Goal: Navigation & Orientation: Understand site structure

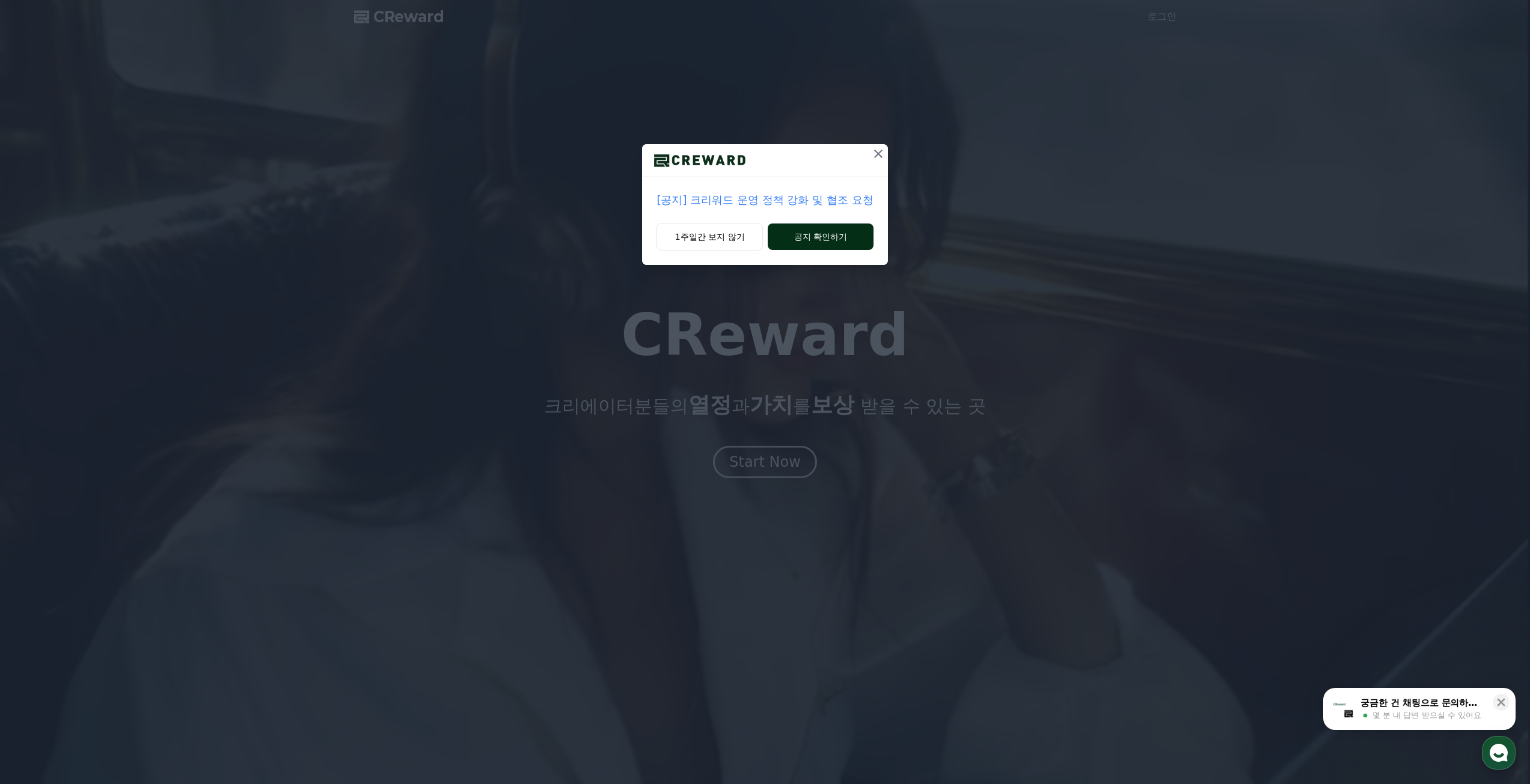
click at [826, 241] on button "공지 확인하기" at bounding box center [820, 236] width 105 height 27
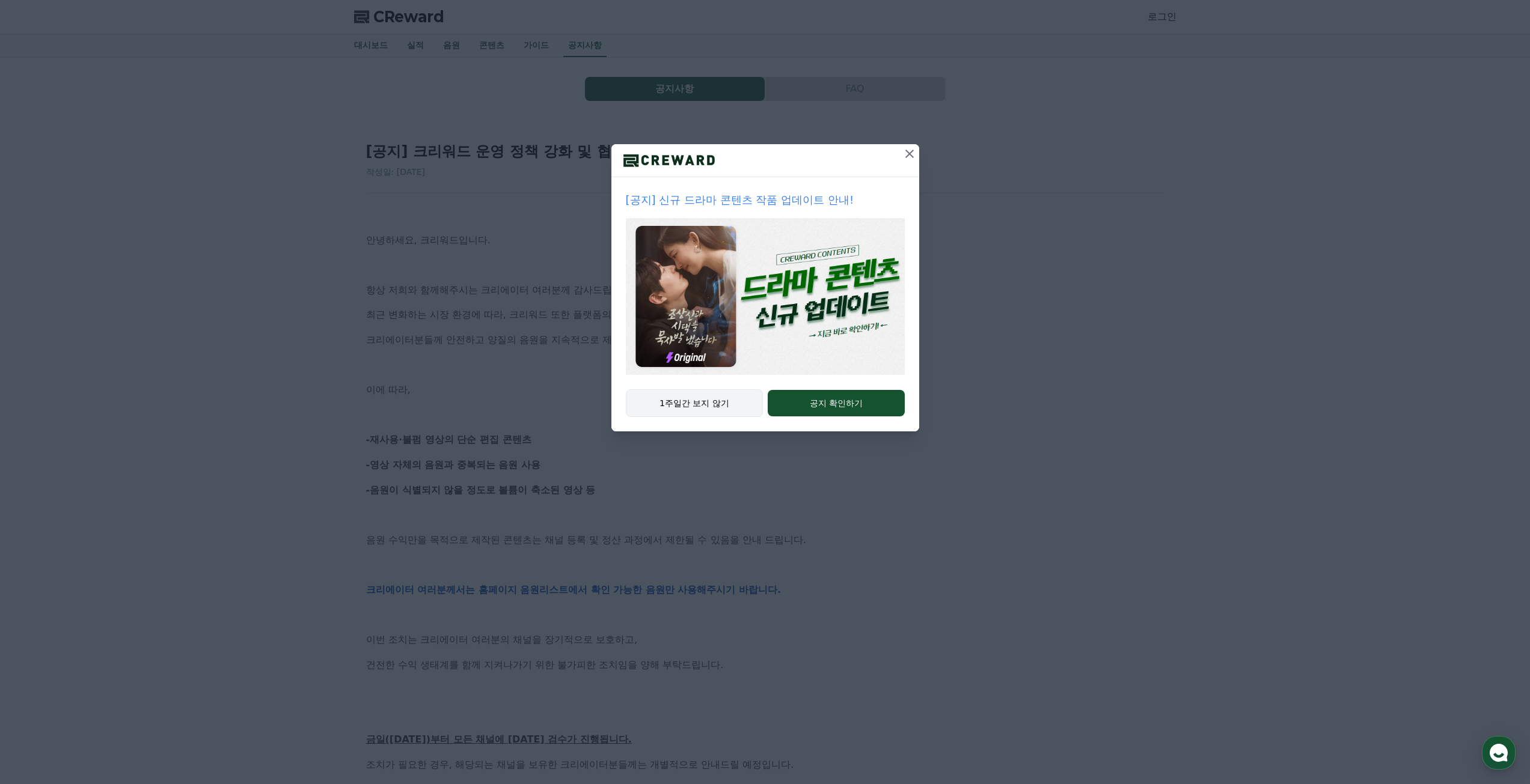
click at [743, 406] on button "1주일간 보지 않기" at bounding box center [694, 403] width 138 height 27
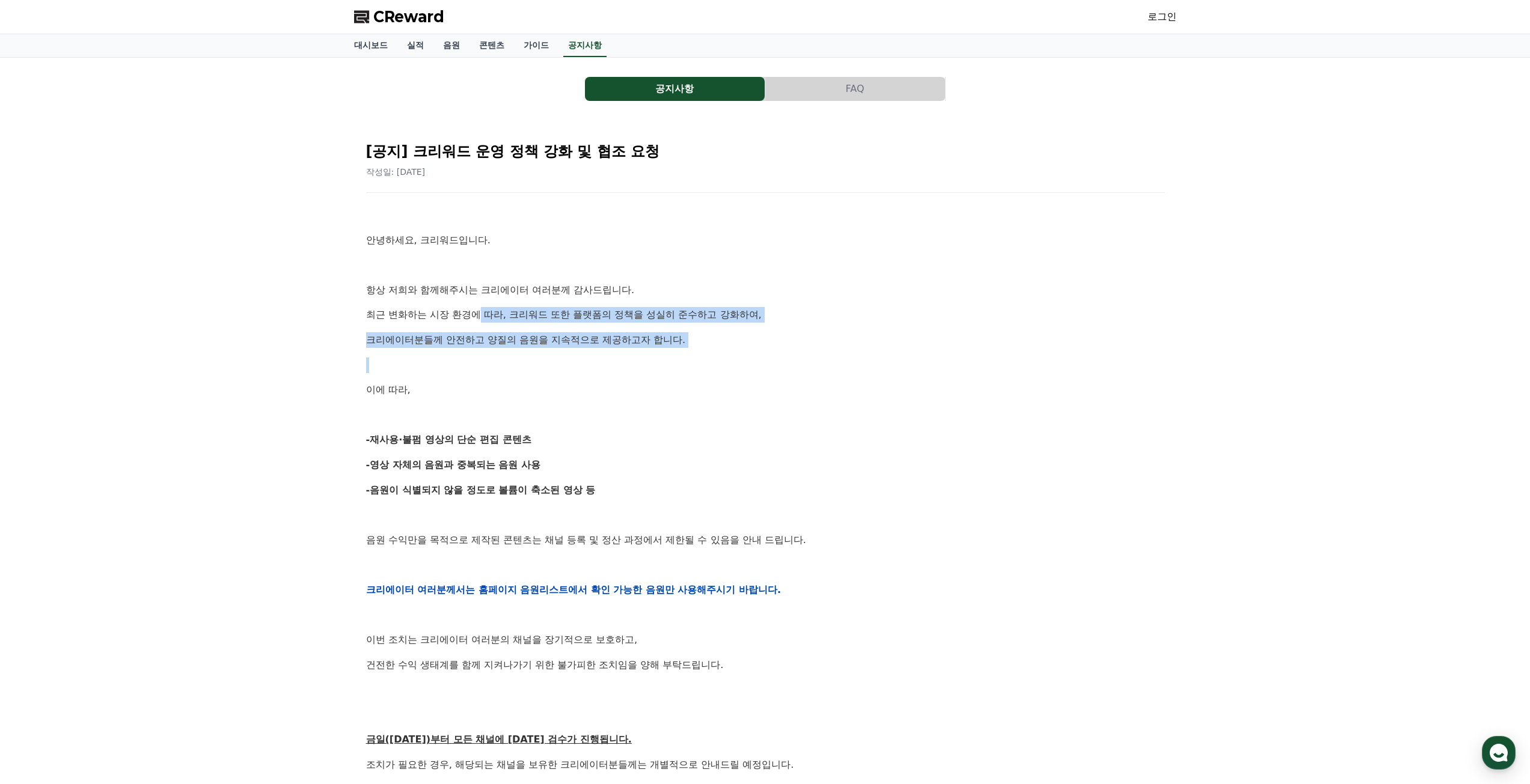
drag, startPoint x: 478, startPoint y: 314, endPoint x: 537, endPoint y: 400, distance: 104.3
click at [526, 381] on div "안녕하세요, 크리워드입니다. 항상 저희와 함께해주시는 크리에이터 여러분께 감사드립니다. 최근 변화하는 시장 환경에 따라, 크리워드 또한 플랫폼…" at bounding box center [765, 590] width 798 height 765
click at [548, 438] on p "-재사용·불펌 영상의 단순 편집 콘텐츠" at bounding box center [765, 440] width 798 height 16
click at [450, 46] on link "음원" at bounding box center [451, 46] width 36 height 23
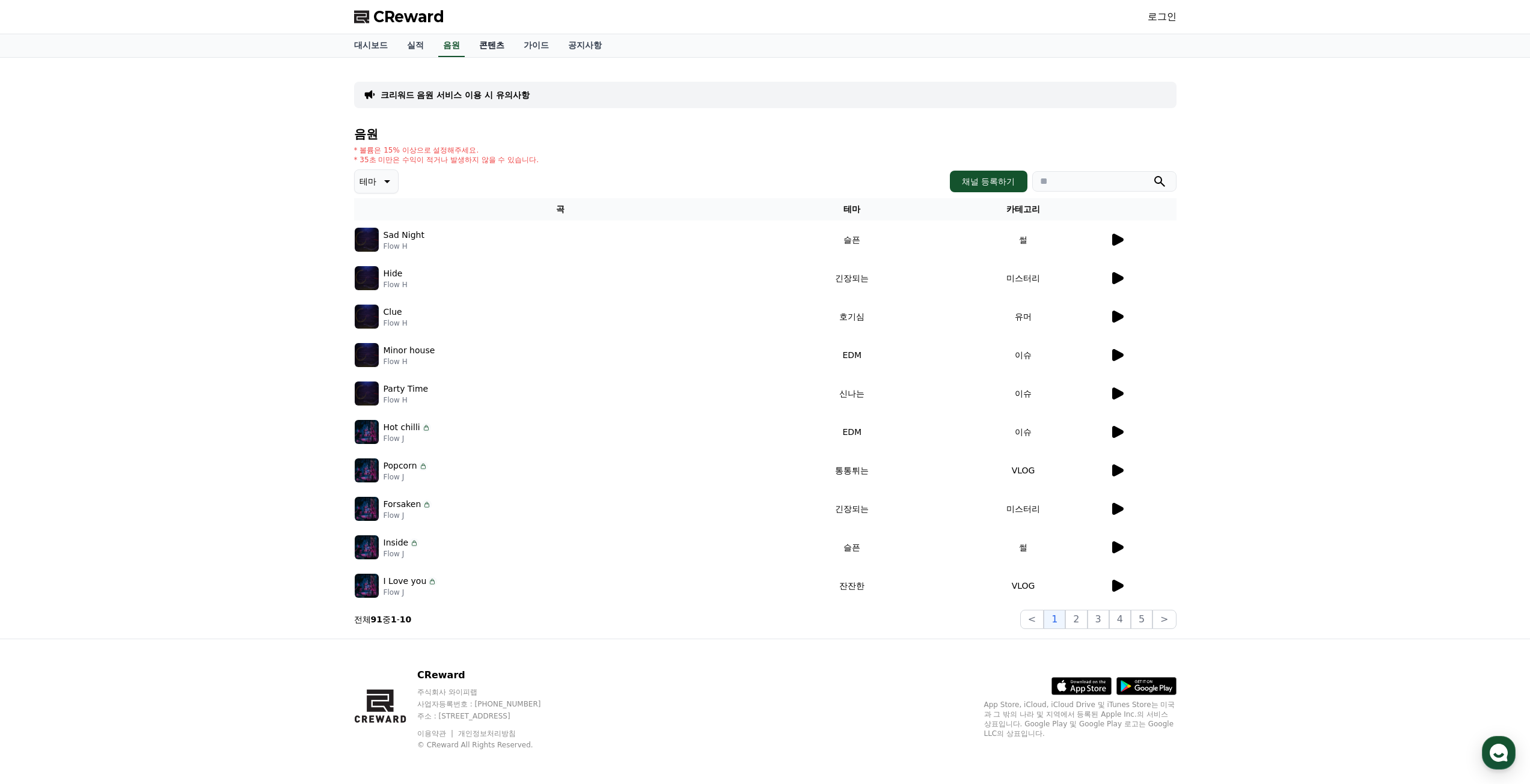
click at [508, 51] on link "콘텐츠" at bounding box center [492, 46] width 45 height 23
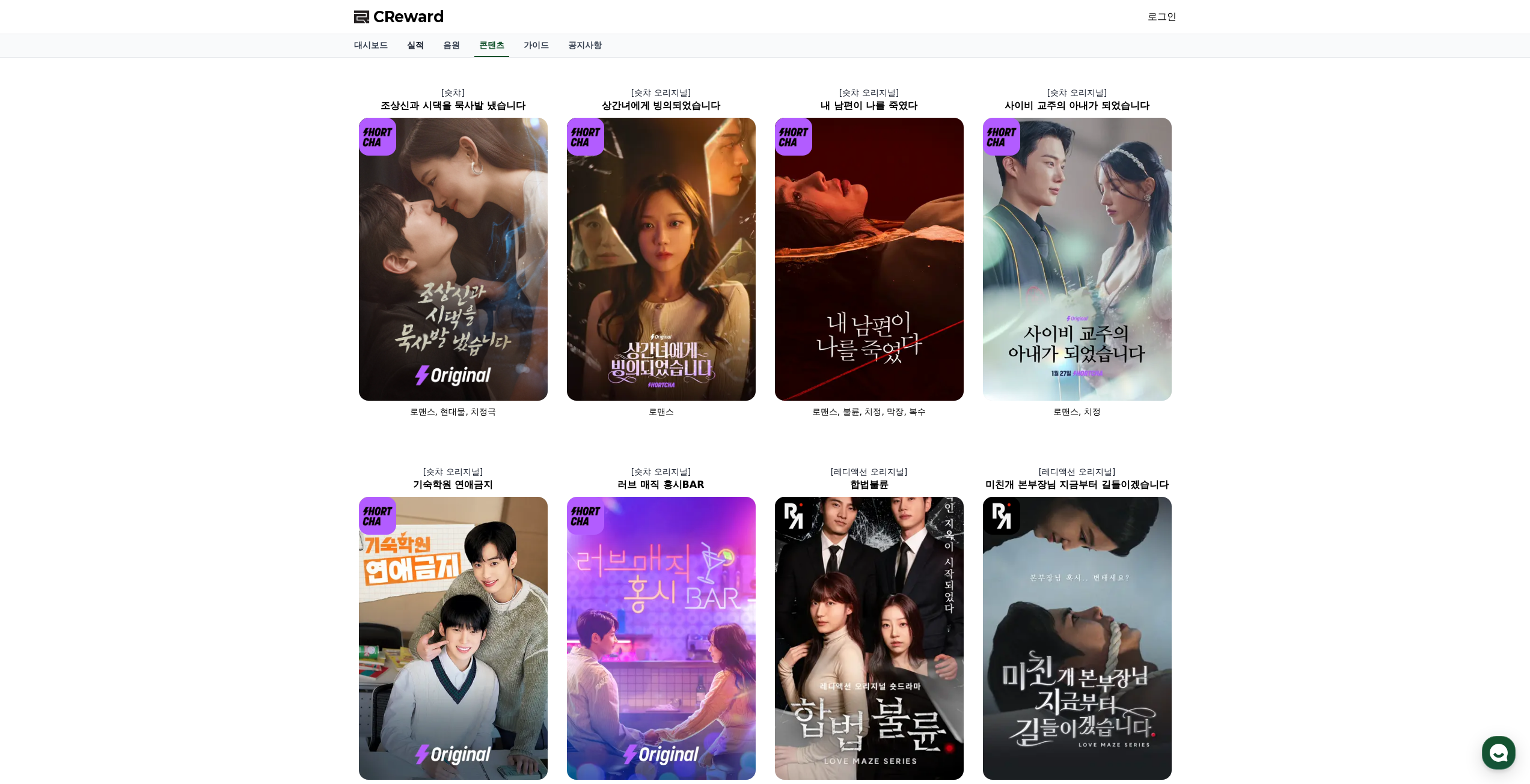
click at [416, 45] on link "실적" at bounding box center [415, 46] width 36 height 23
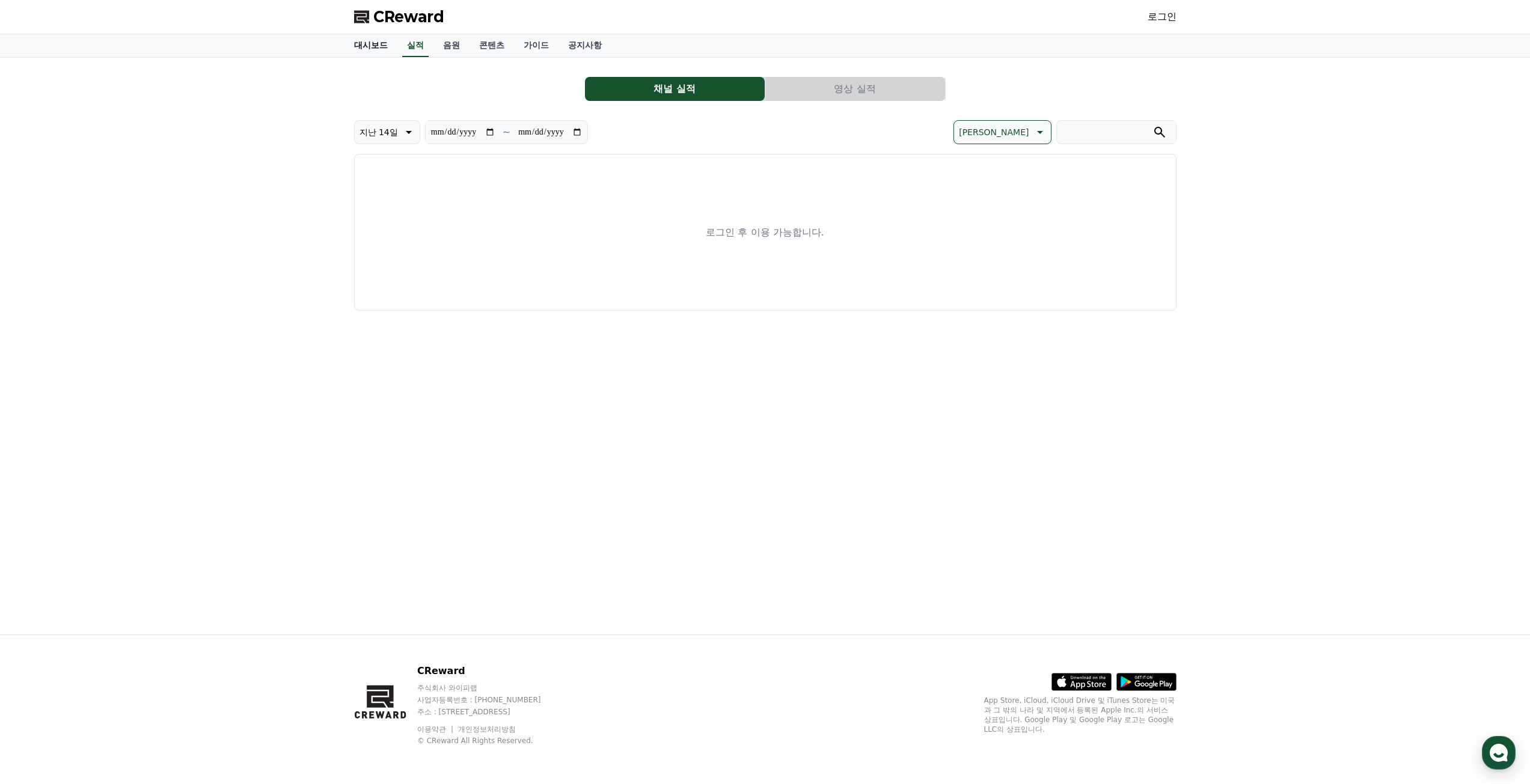
click at [375, 44] on link "대시보드" at bounding box center [371, 46] width 53 height 23
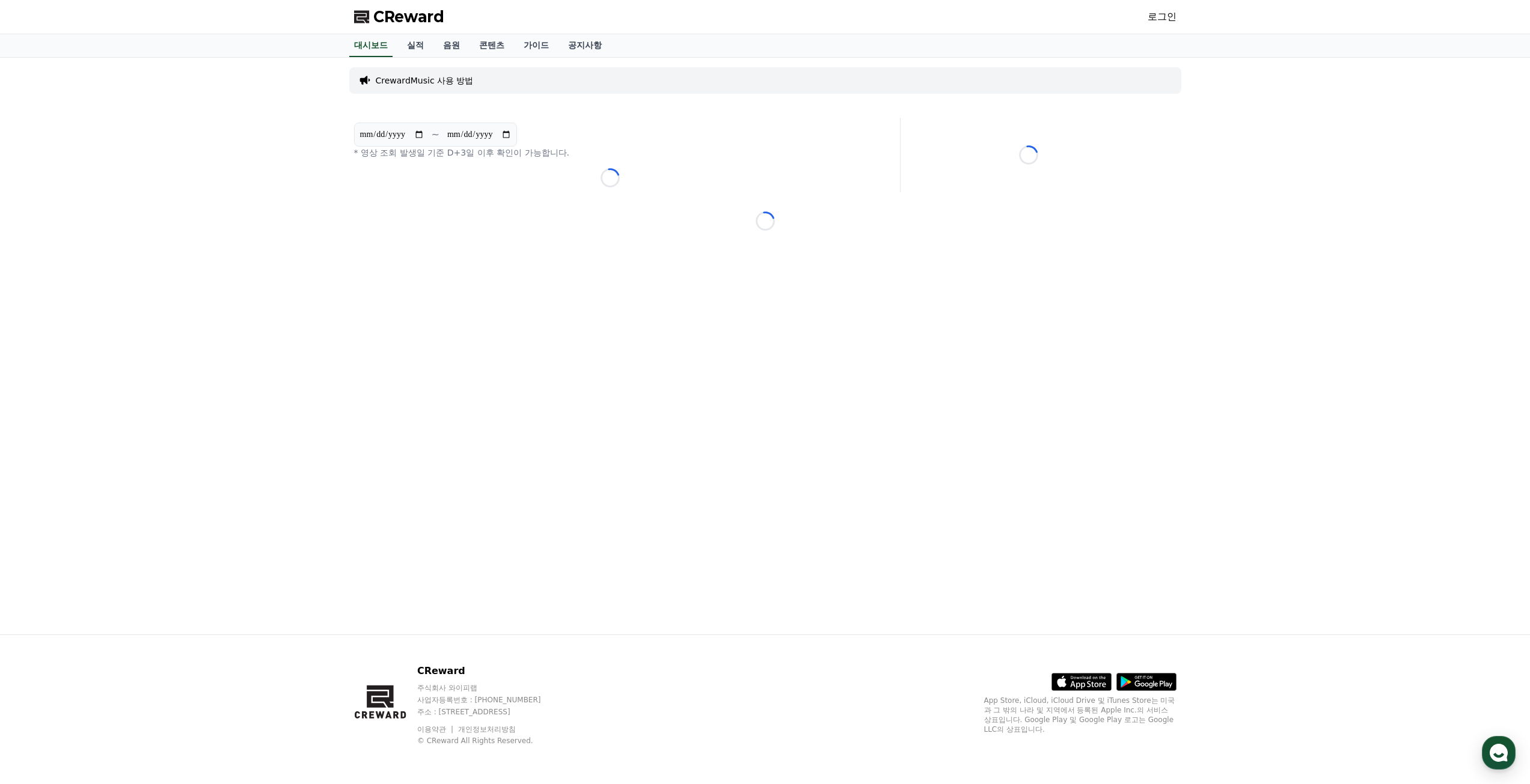
click at [407, 19] on span "CReward" at bounding box center [408, 16] width 71 height 19
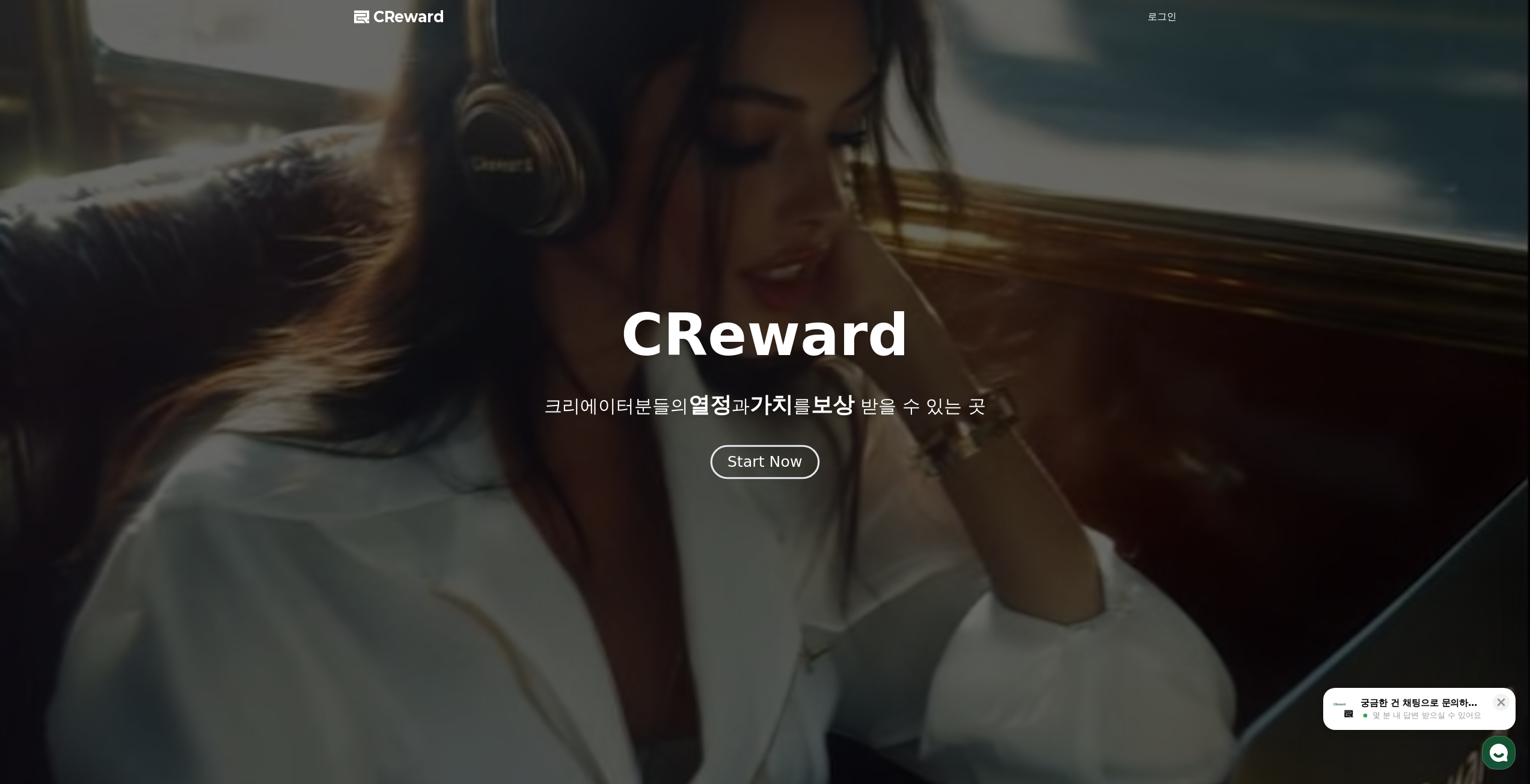
click at [795, 465] on div "Start Now" at bounding box center [765, 462] width 74 height 21
